Goal: Information Seeking & Learning: Check status

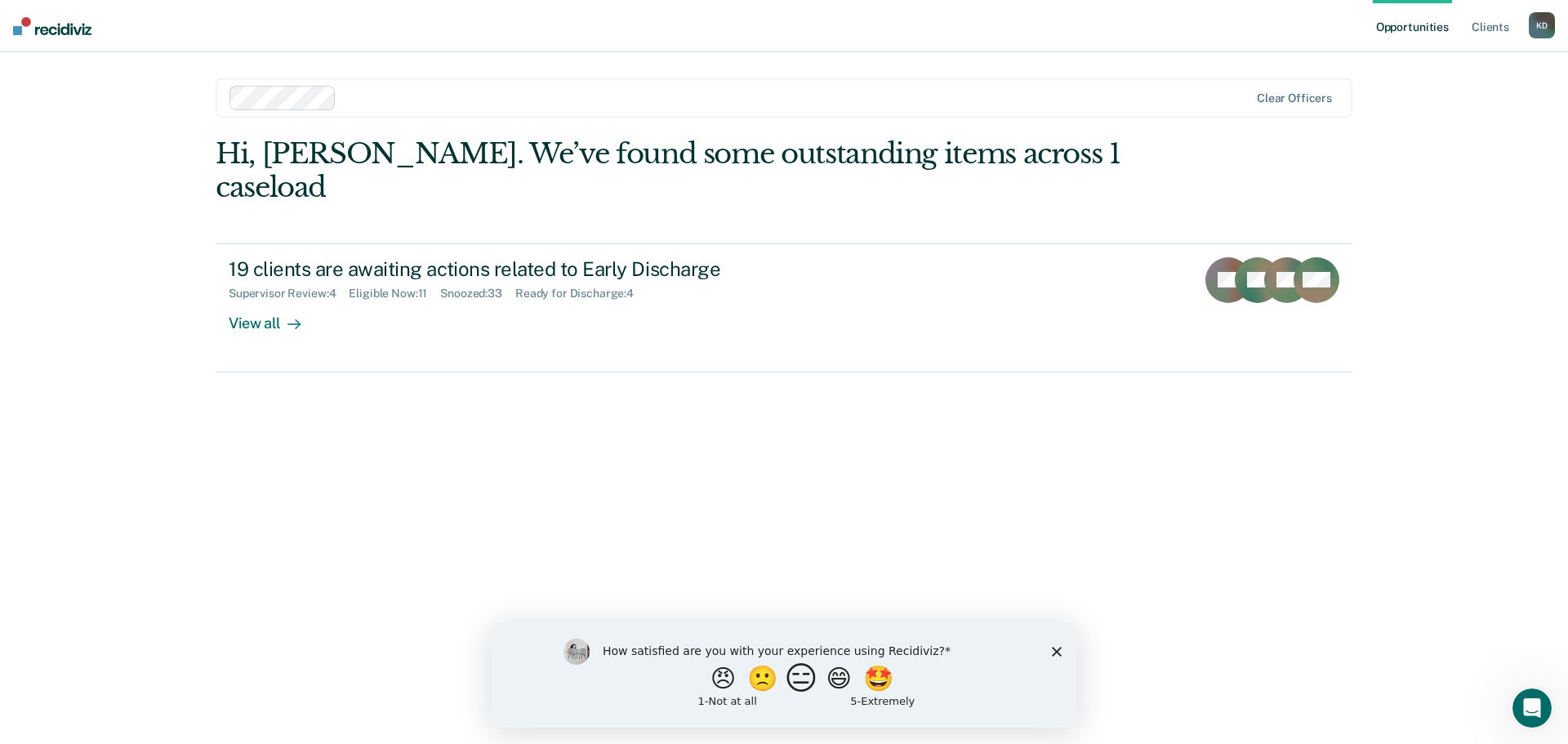
click at [799, 686] on button "😑" at bounding box center [804, 678] width 38 height 32
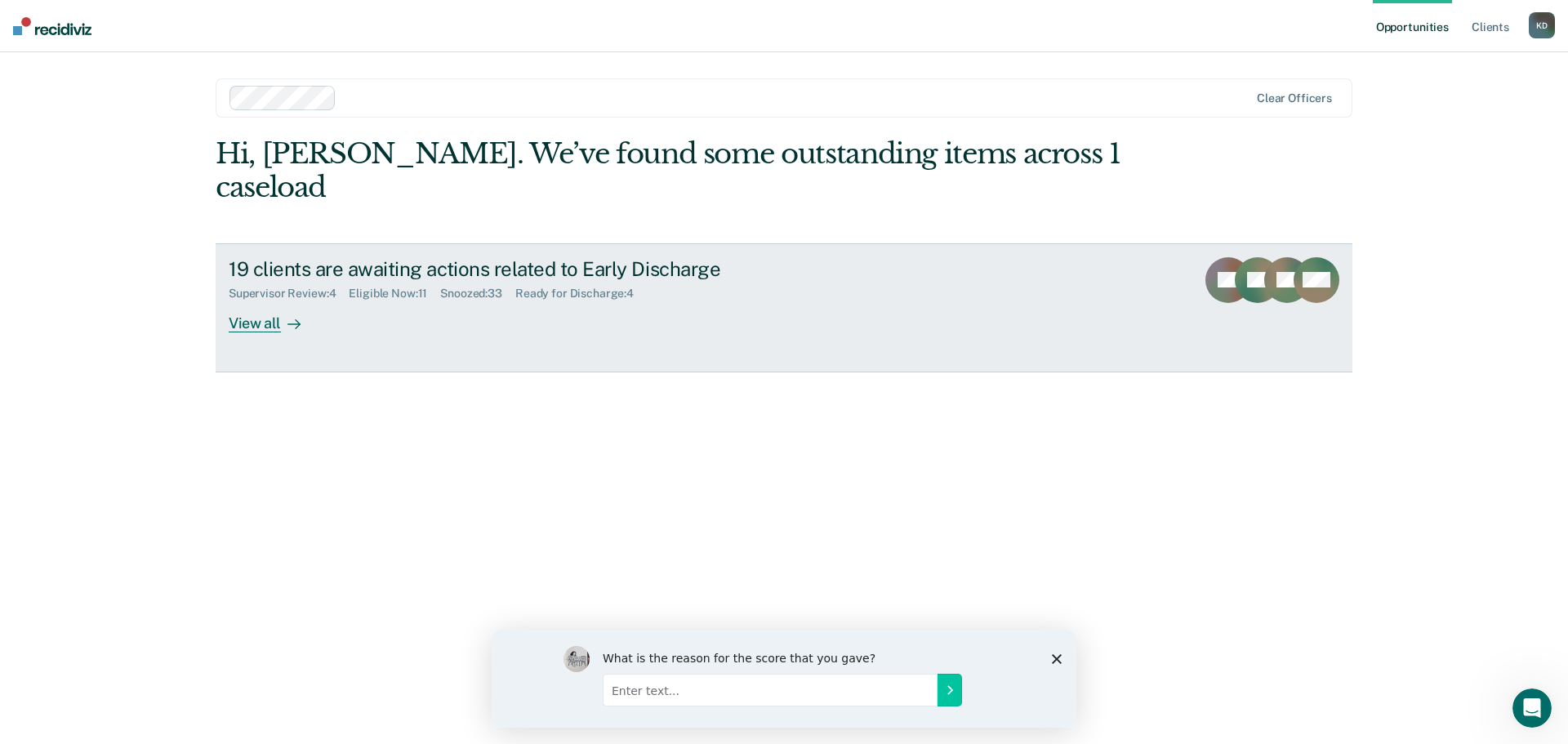
click at [622, 287] on div "Ready for Discharge : 4" at bounding box center [581, 294] width 131 height 14
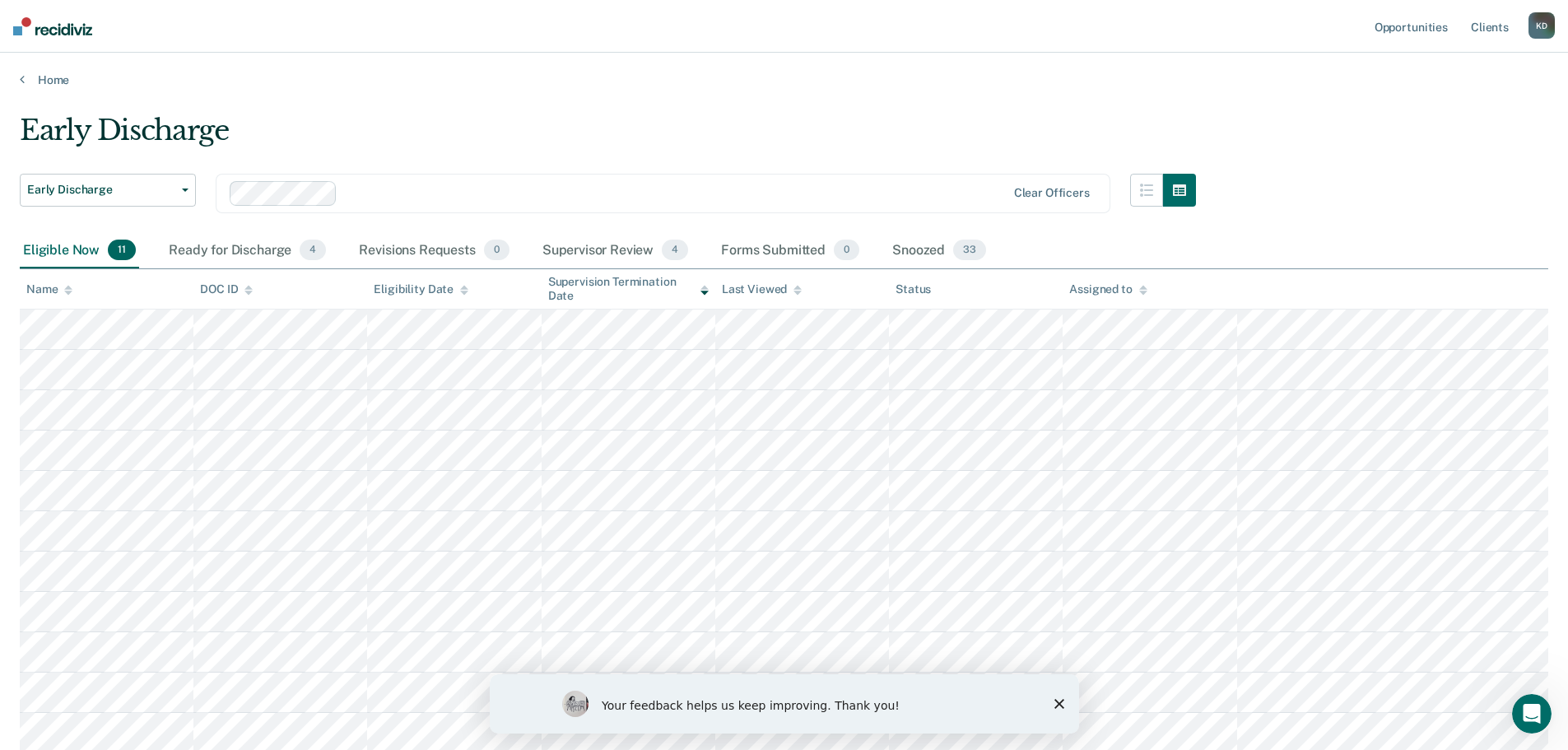
click at [1054, 705] on icon "Close survey" at bounding box center [1058, 704] width 10 height 10
